Goal: Book appointment/travel/reservation

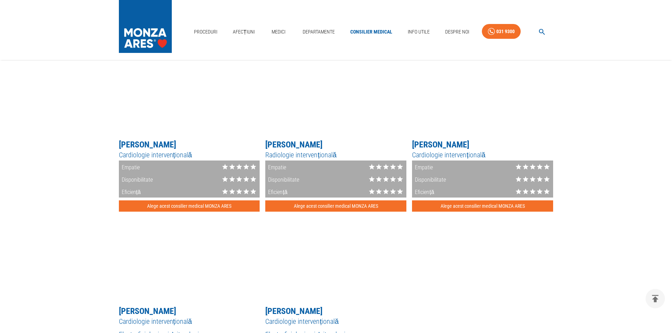
scroll to position [917, 0]
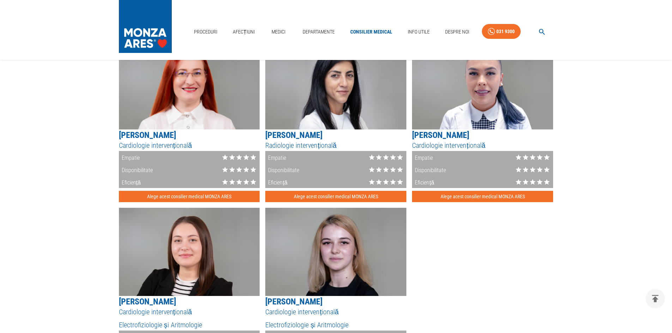
click at [193, 200] on button "Alege acest consilier medical MONZA ARES" at bounding box center [189, 197] width 141 height 12
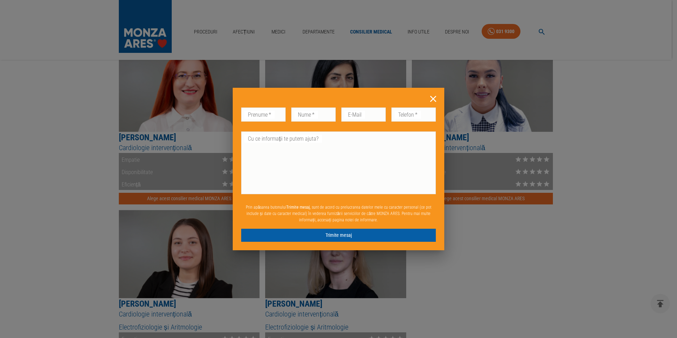
click at [139, 136] on div "Don’t fill this out if you're human: Prenume   * Prenume   * Nume   * Nume   * …" at bounding box center [338, 169] width 677 height 338
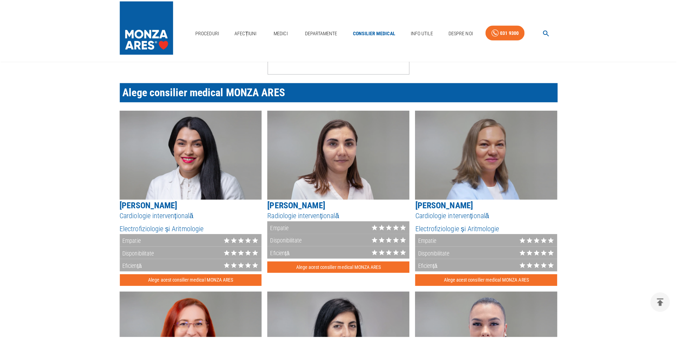
scroll to position [882, 0]
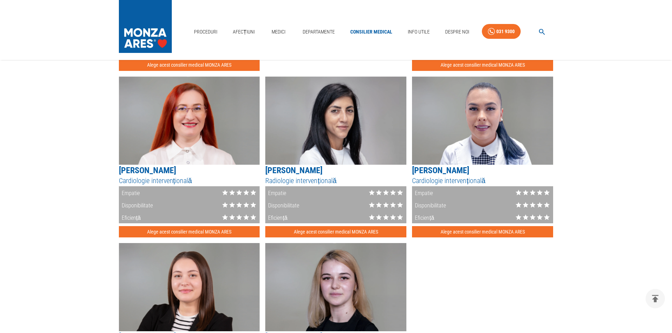
click at [163, 186] on h5 "Cardiologie intervențională" at bounding box center [189, 181] width 141 height 10
click at [176, 234] on button "Alege acest consilier medical MONZA ARES" at bounding box center [189, 232] width 141 height 12
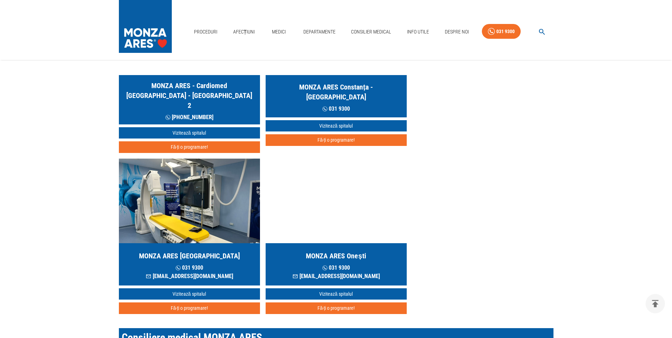
scroll to position [635, 0]
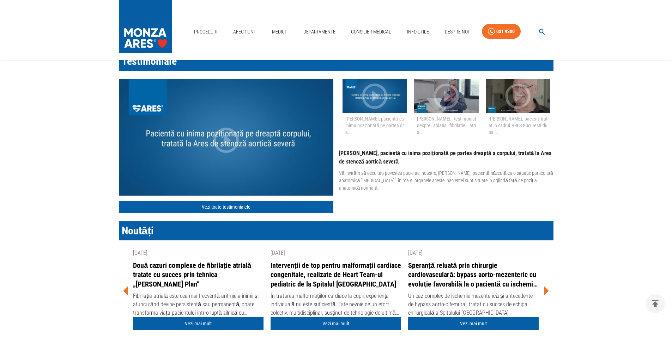
scroll to position [740, 0]
